Goal: Information Seeking & Learning: Learn about a topic

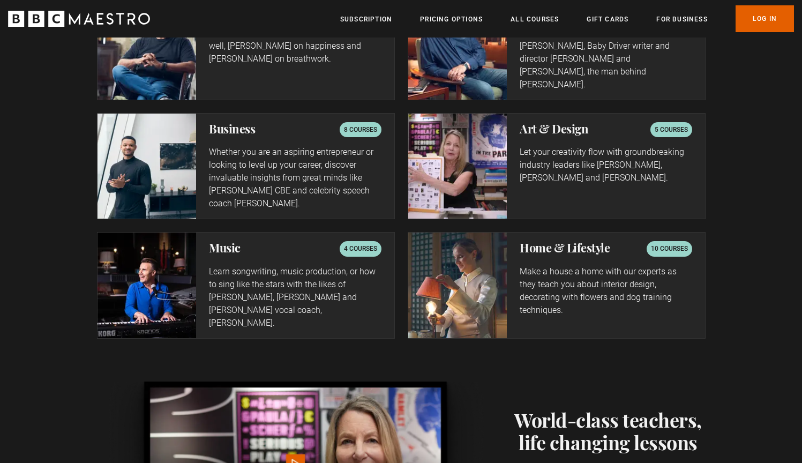
scroll to position [1655, 0]
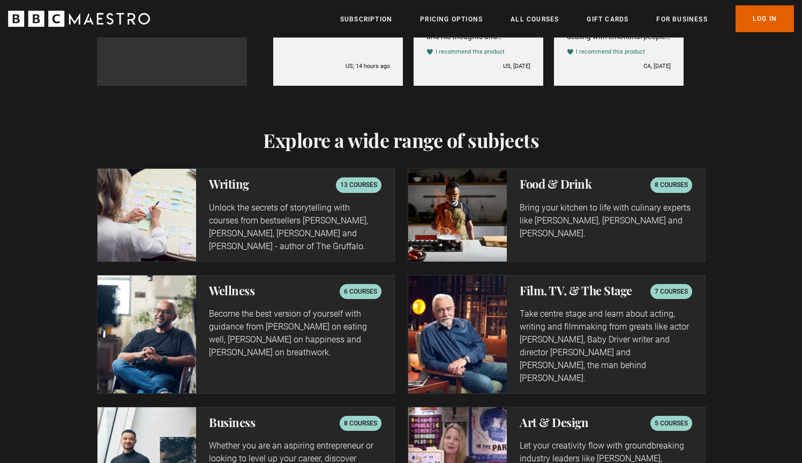
click at [454, 205] on img at bounding box center [457, 215] width 99 height 92
click at [538, 181] on h2 "Food & Drink" at bounding box center [556, 183] width 72 height 13
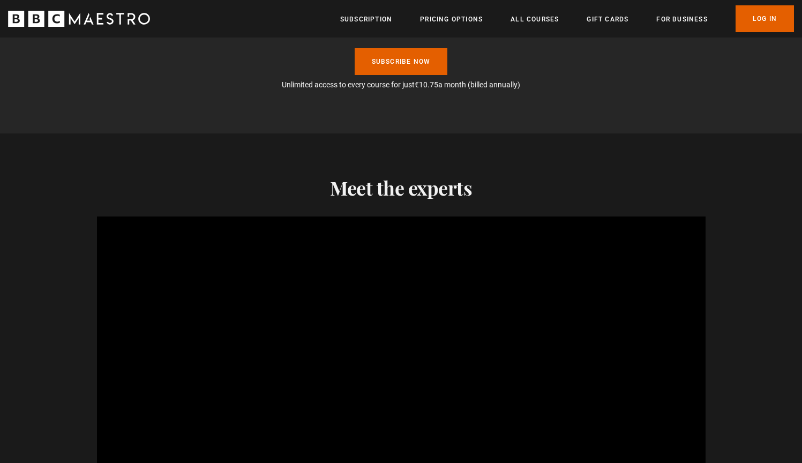
scroll to position [0, 0]
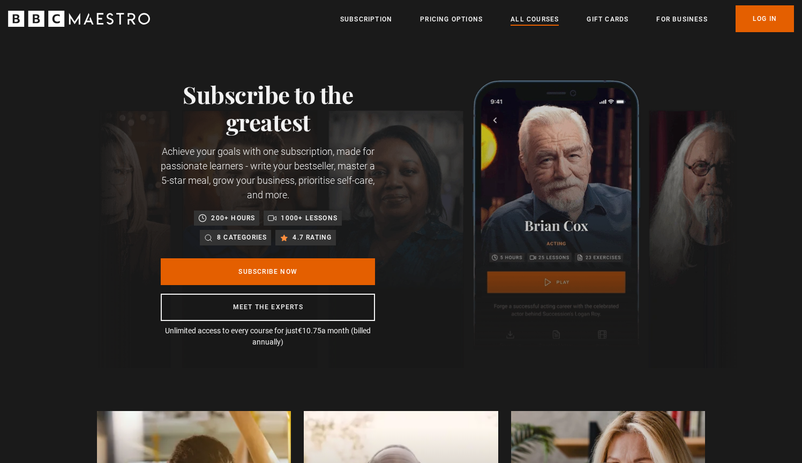
click at [550, 19] on link "All Courses" at bounding box center [534, 19] width 48 height 11
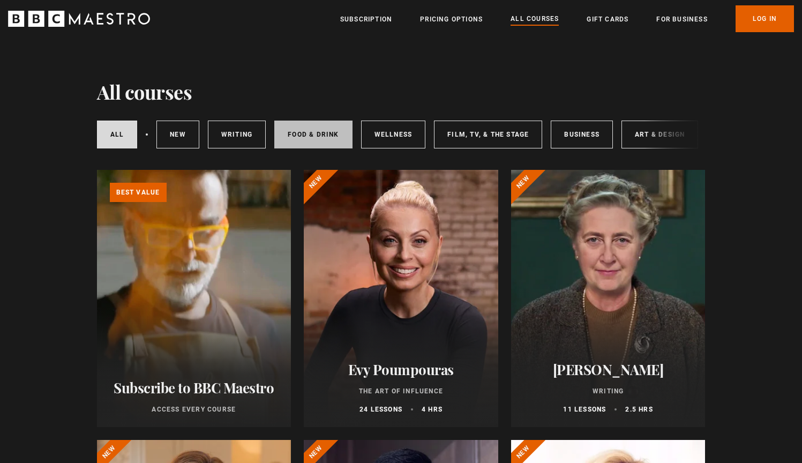
click at [328, 132] on link "Food & Drink" at bounding box center [313, 135] width 78 height 28
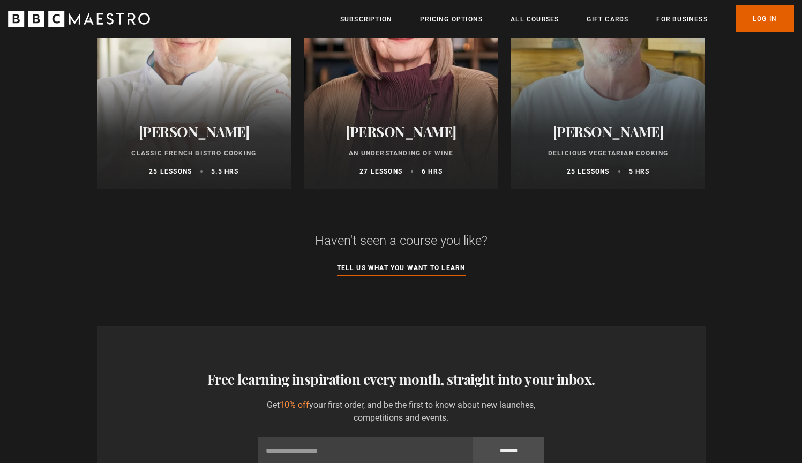
scroll to position [1219, 0]
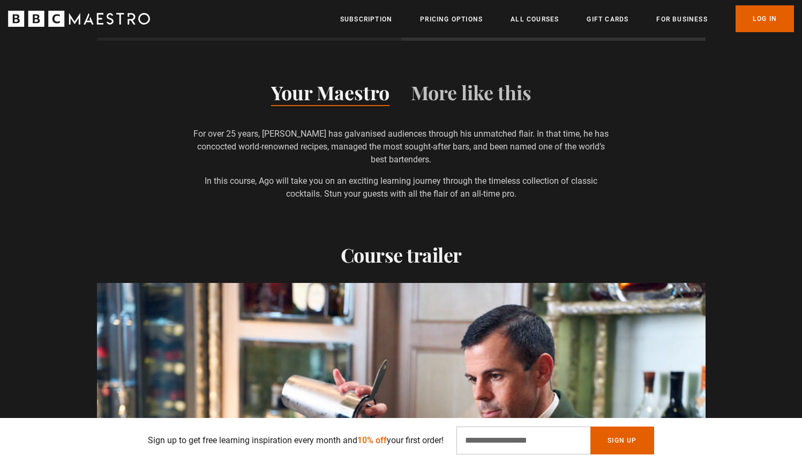
scroll to position [1139, 0]
